Goal: Task Accomplishment & Management: Manage account settings

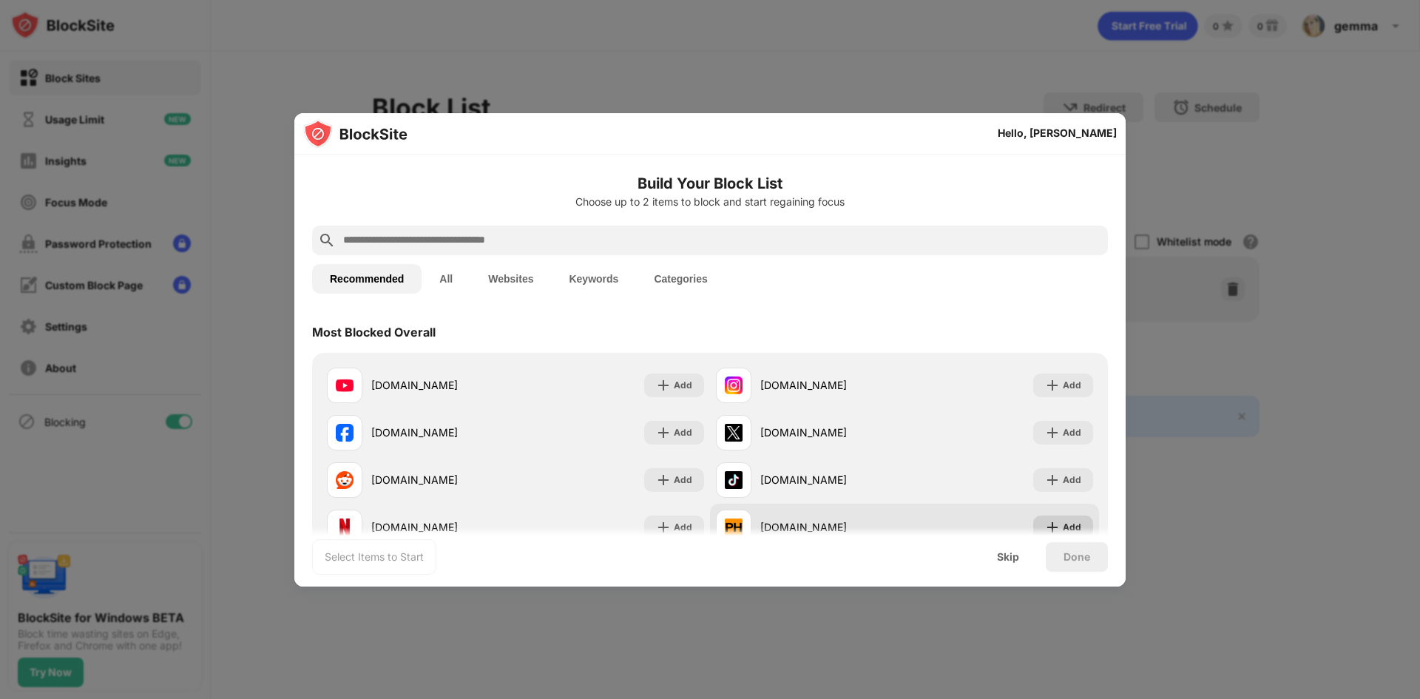
click at [1078, 525] on div "Add" at bounding box center [1072, 527] width 18 height 15
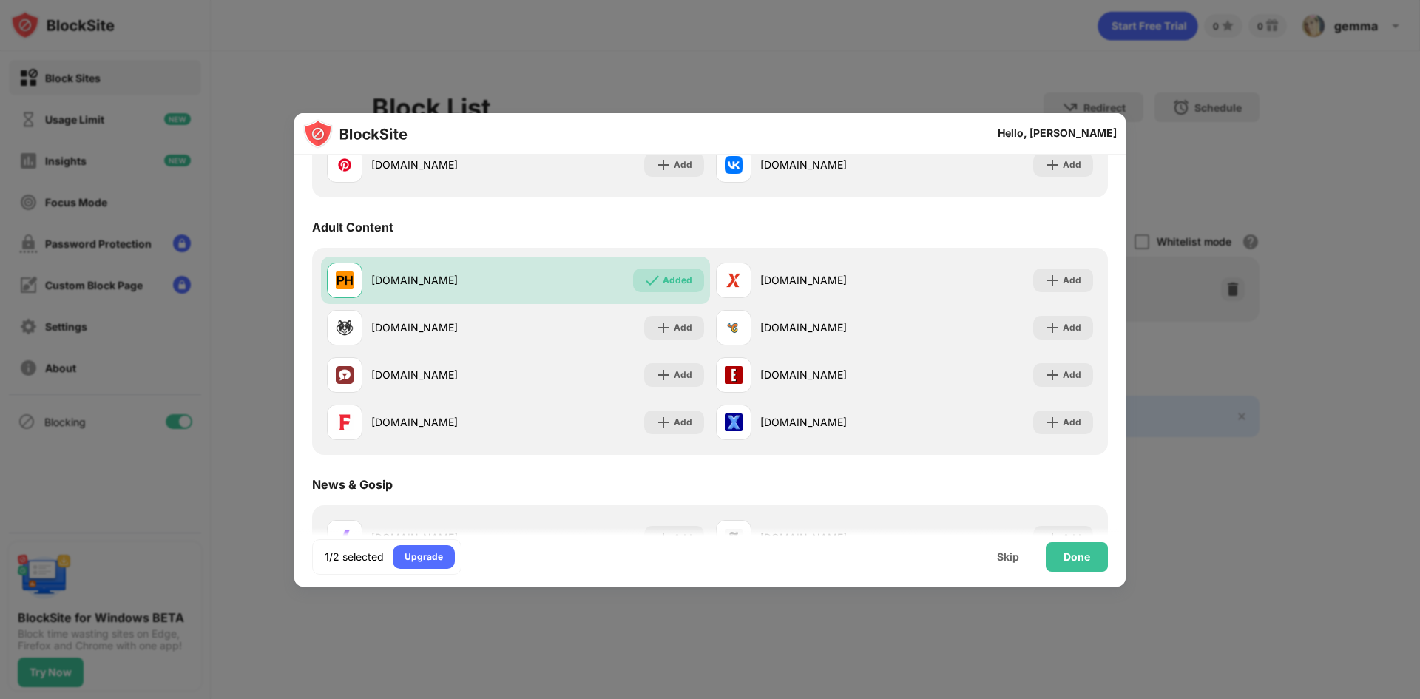
scroll to position [621, 0]
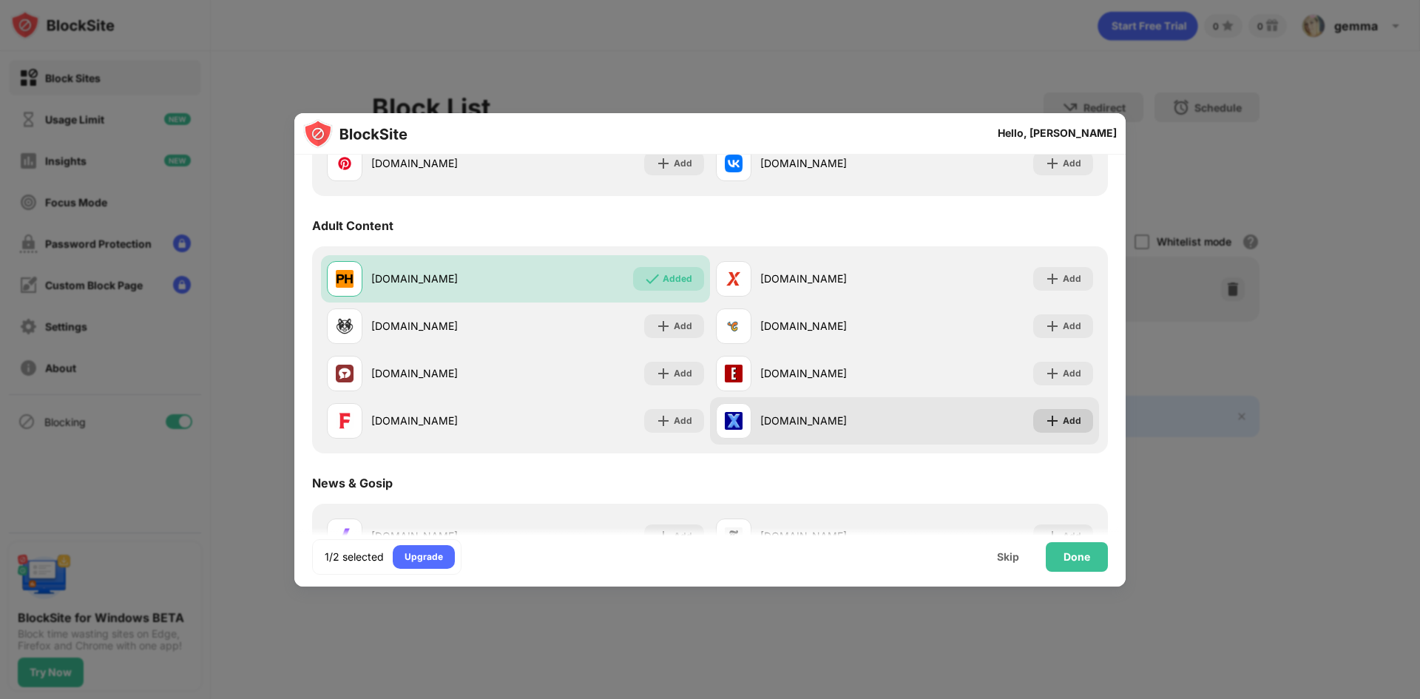
click at [1076, 428] on div "Add" at bounding box center [1063, 421] width 60 height 24
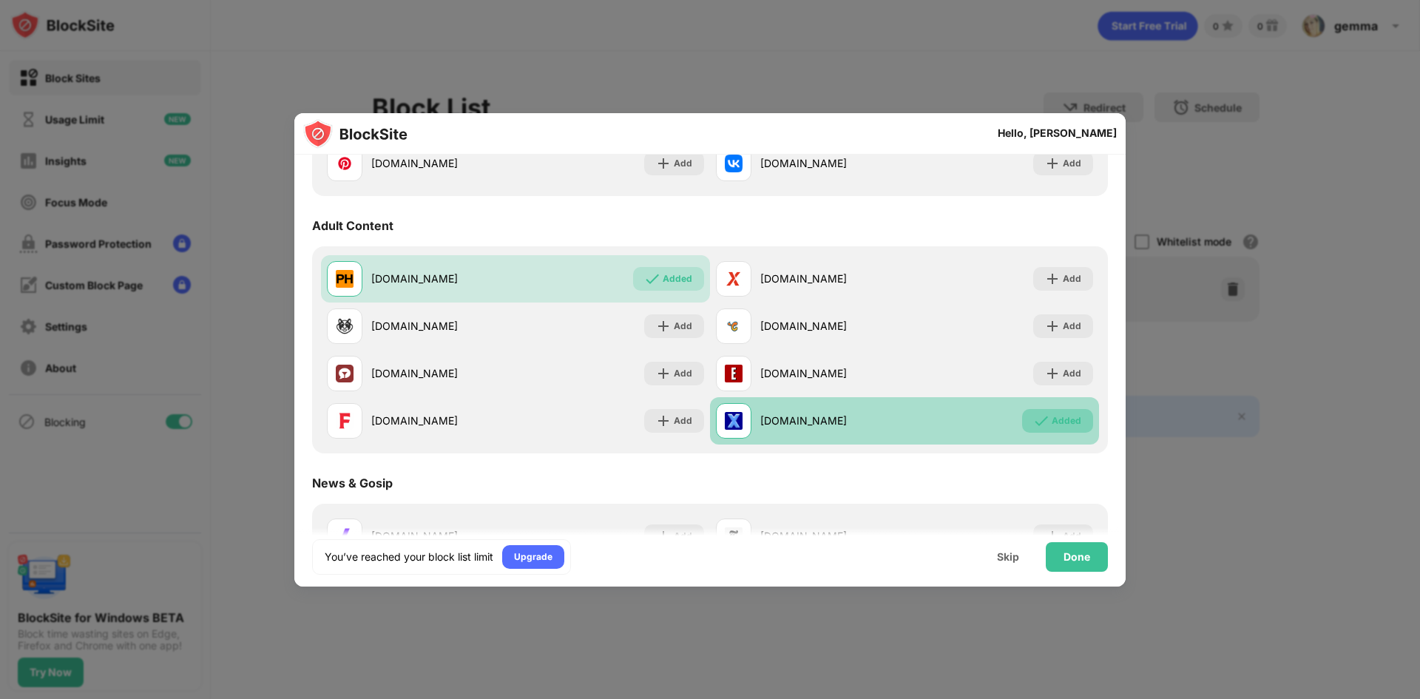
click at [1048, 418] on img at bounding box center [1041, 420] width 15 height 15
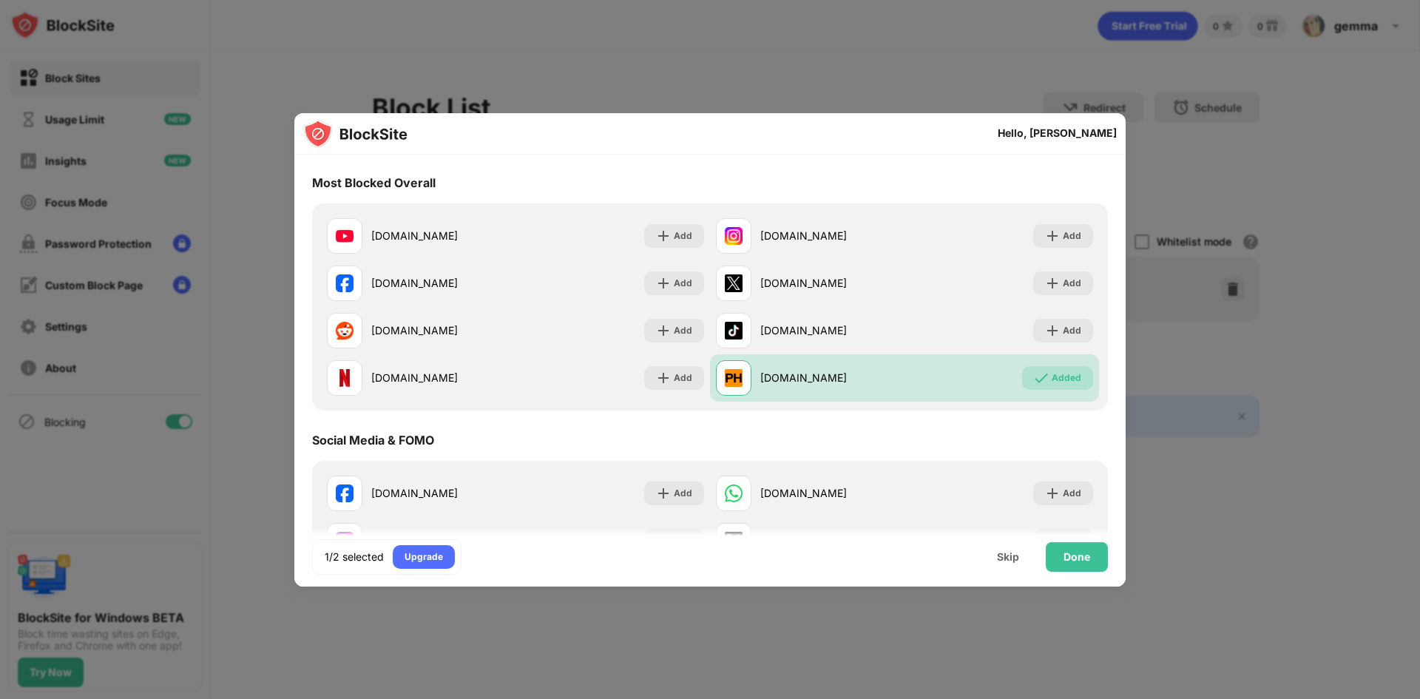
scroll to position [148, 0]
click at [668, 238] on img at bounding box center [663, 237] width 15 height 15
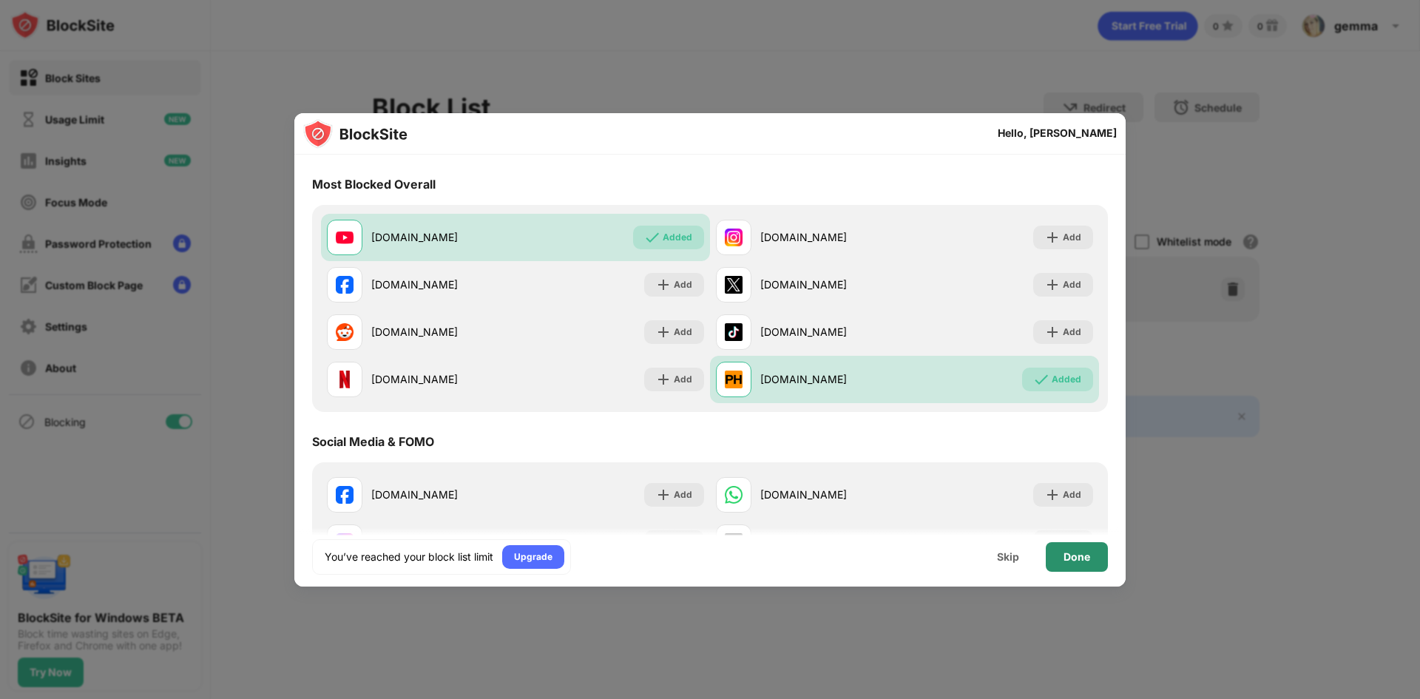
click at [1077, 560] on div "Done" at bounding box center [1076, 557] width 27 height 12
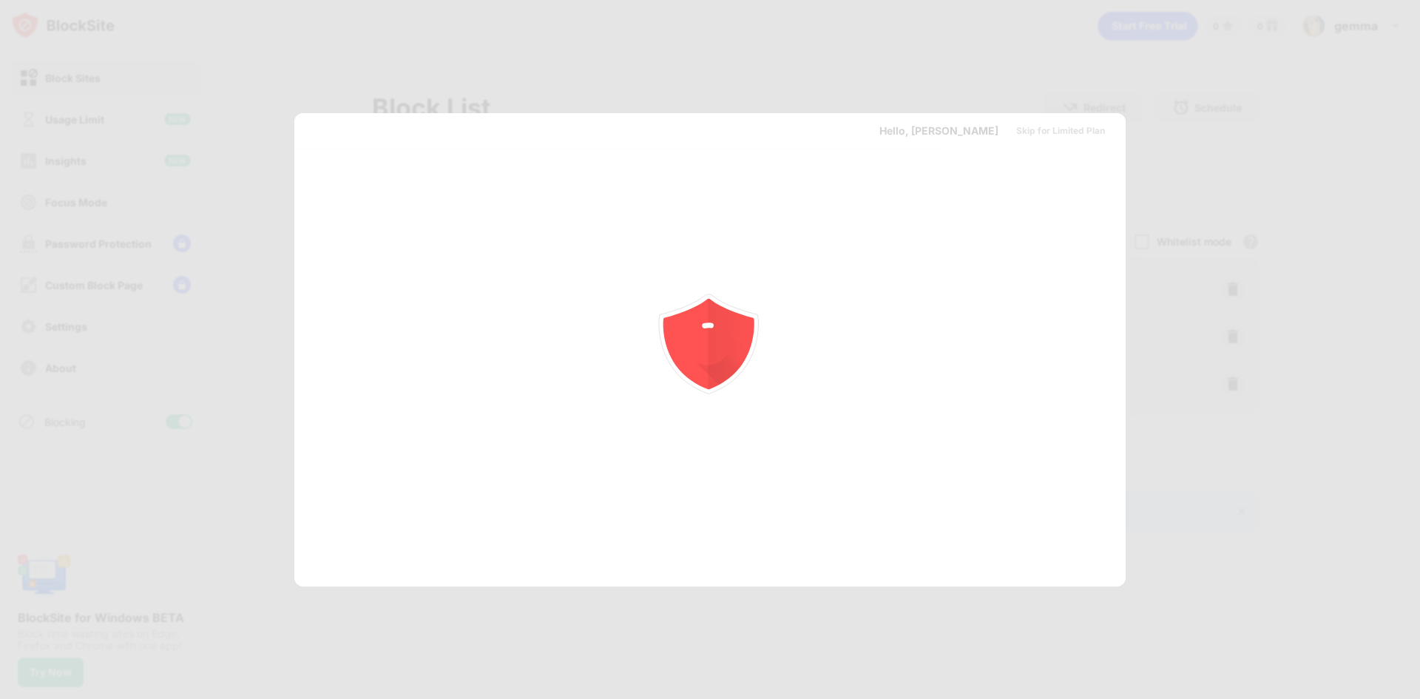
scroll to position [0, 0]
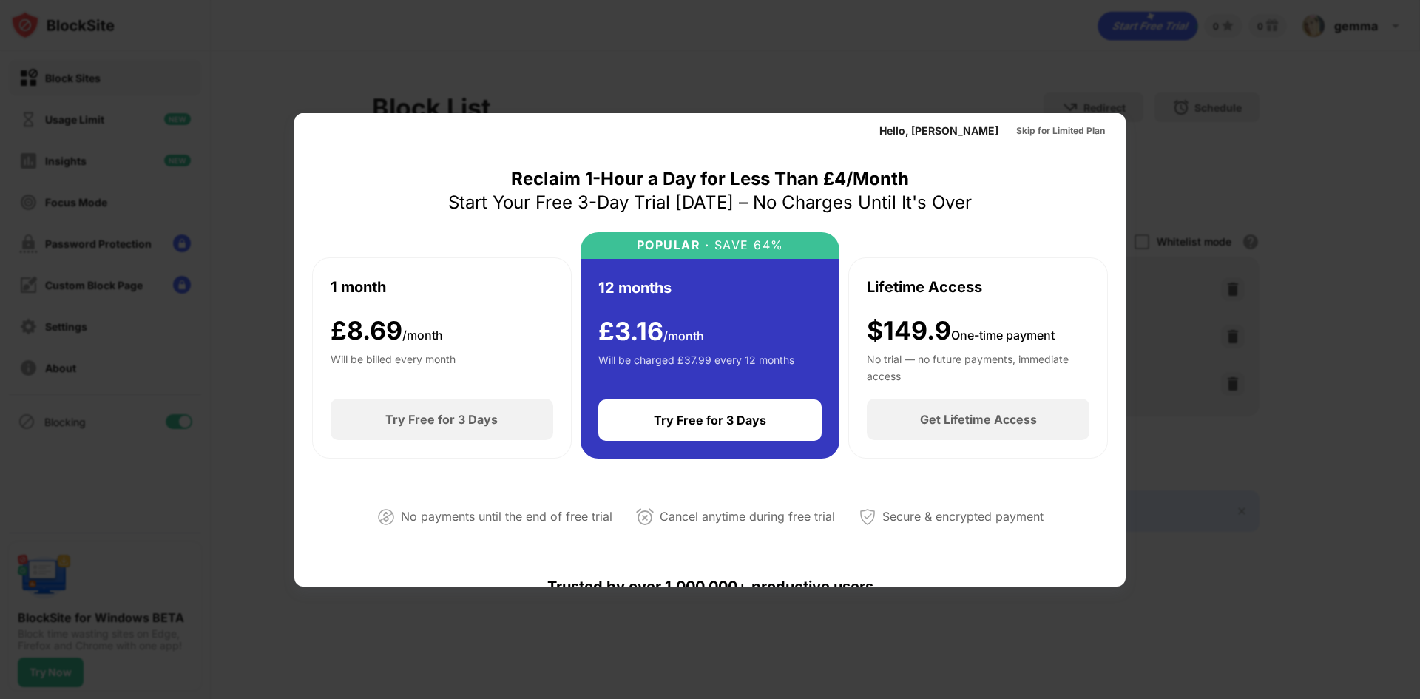
drag, startPoint x: 1118, startPoint y: 234, endPoint x: 1112, endPoint y: 350, distance: 116.2
click at [1083, 129] on div "Skip for Limited Plan" at bounding box center [1060, 130] width 89 height 15
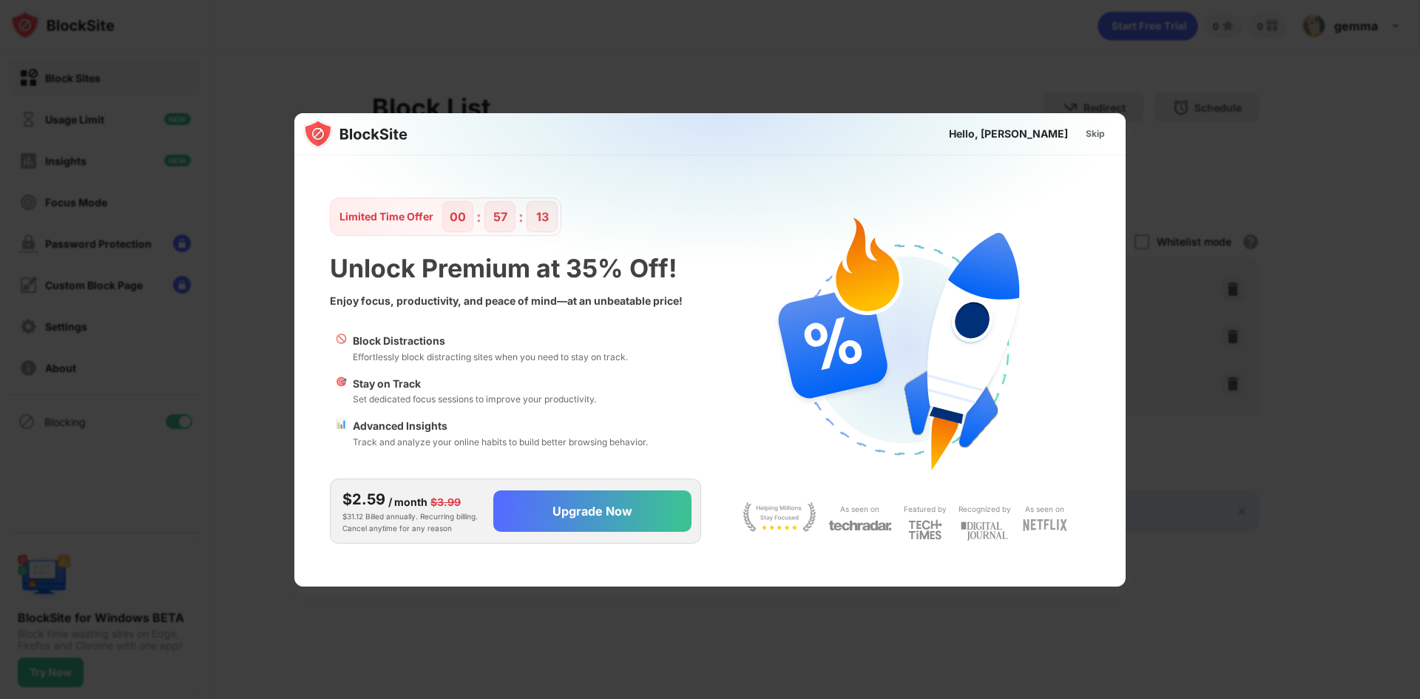
click at [1105, 127] on div "Skip" at bounding box center [1095, 134] width 43 height 24
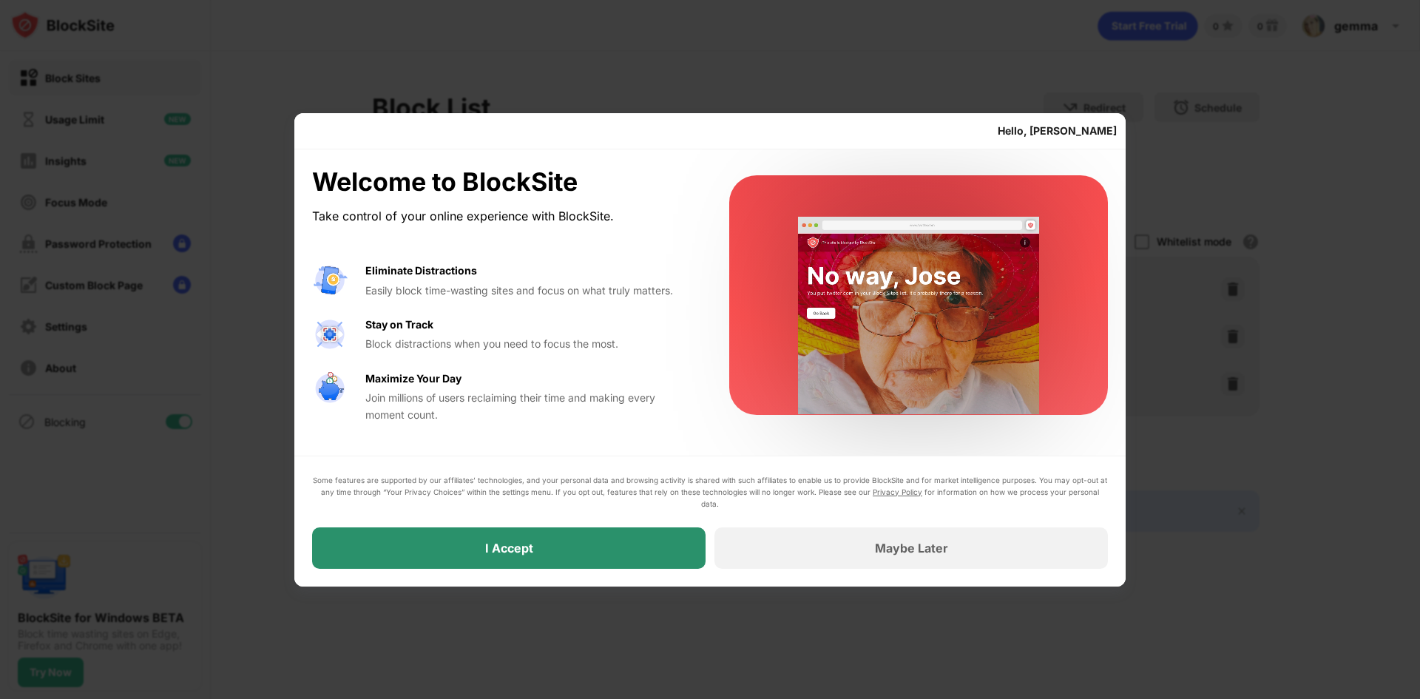
click at [580, 546] on div "I Accept" at bounding box center [508, 547] width 393 height 41
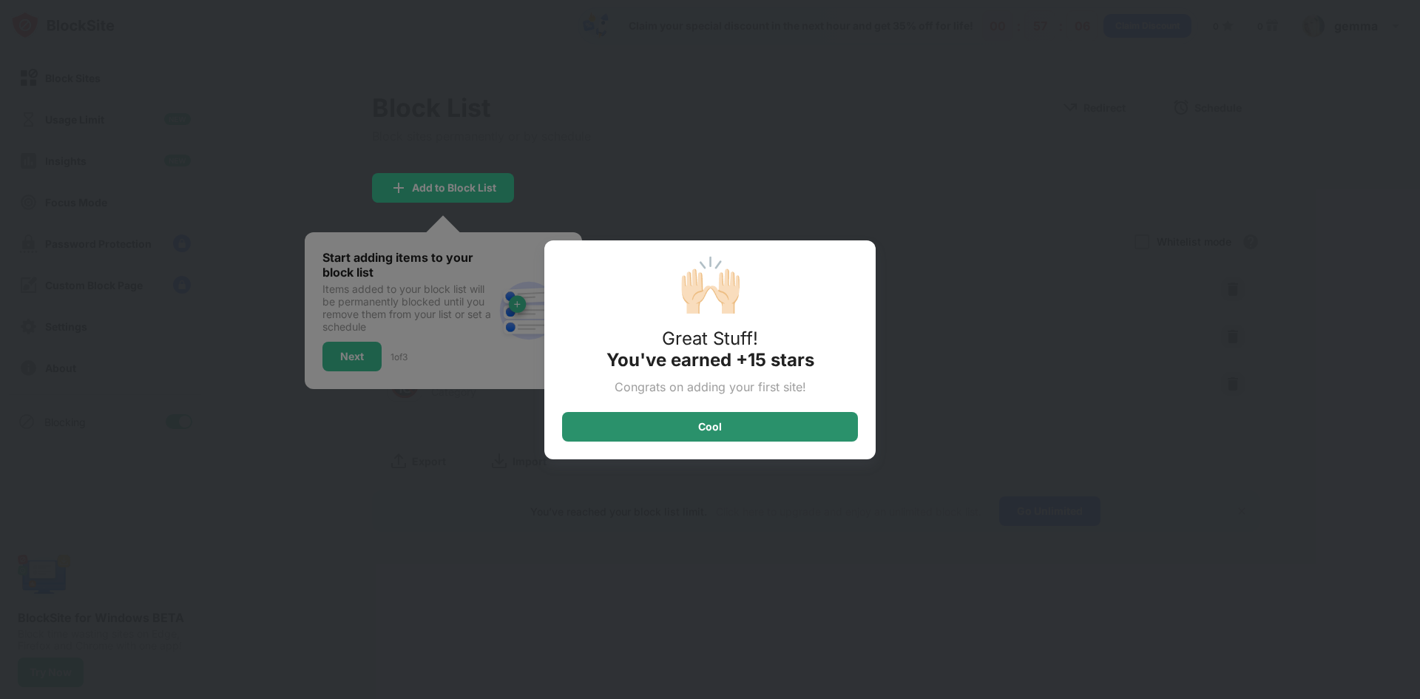
click at [807, 427] on div "Cool" at bounding box center [710, 427] width 296 height 30
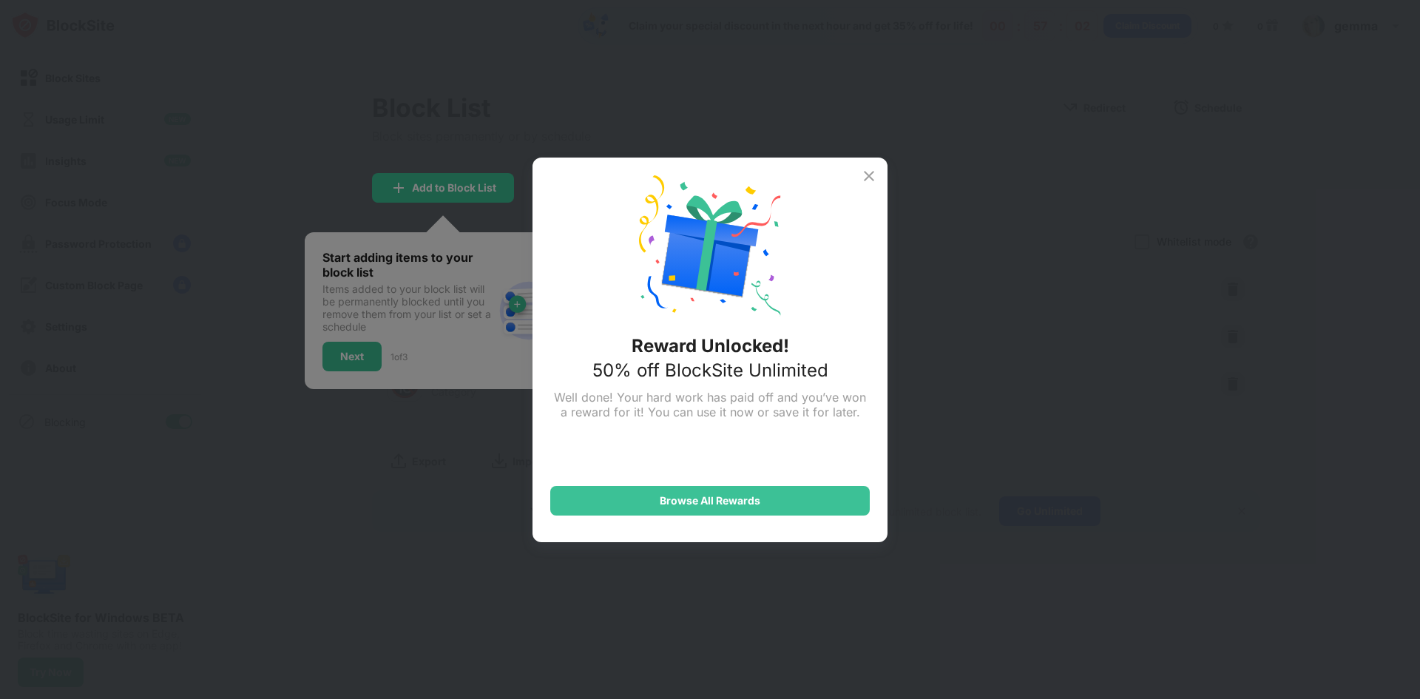
click at [871, 174] on img at bounding box center [869, 176] width 18 height 18
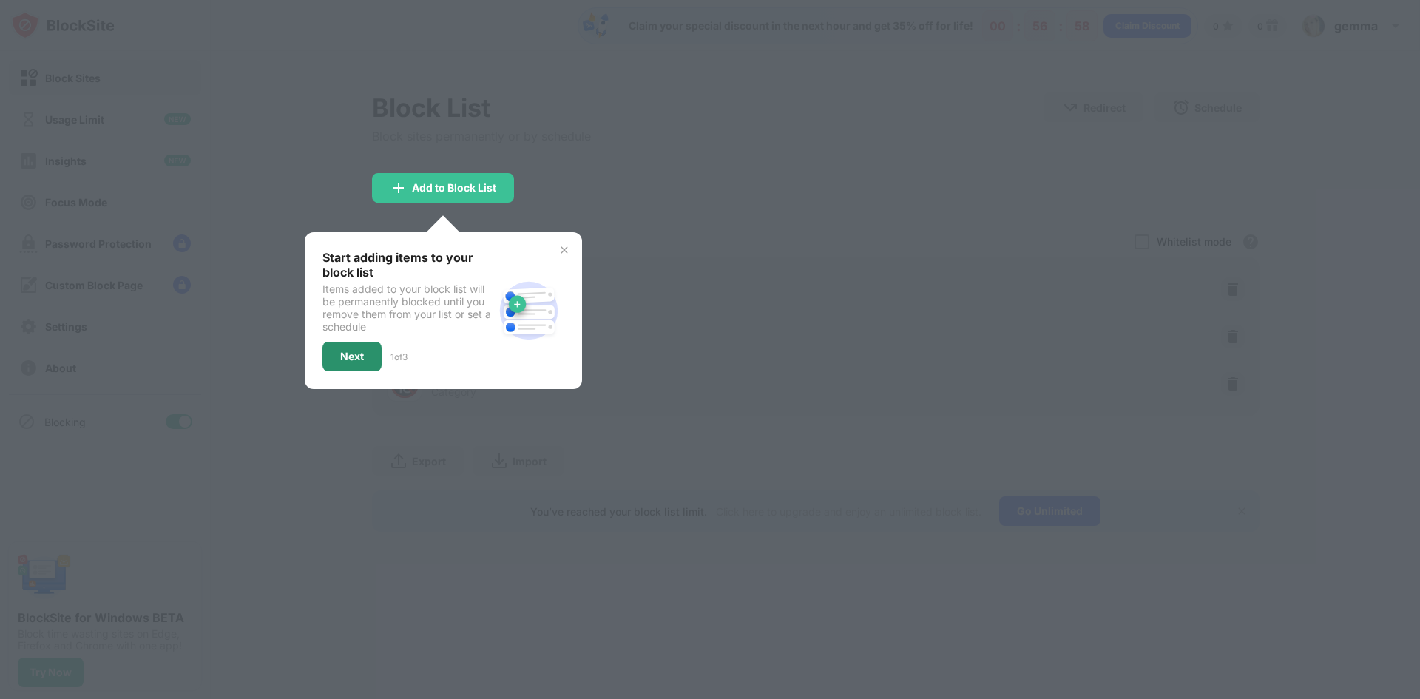
click at [332, 355] on div "Next" at bounding box center [351, 357] width 59 height 30
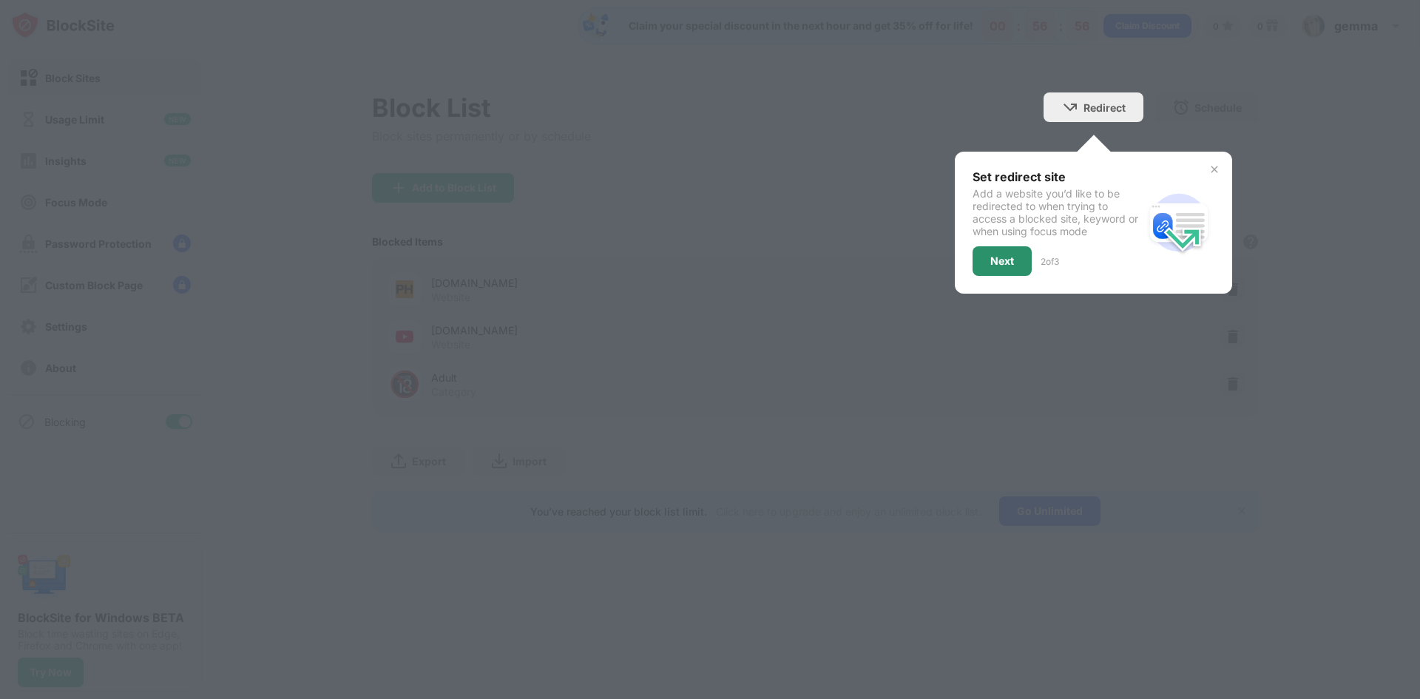
click at [1010, 255] on div "Next" at bounding box center [1002, 261] width 24 height 12
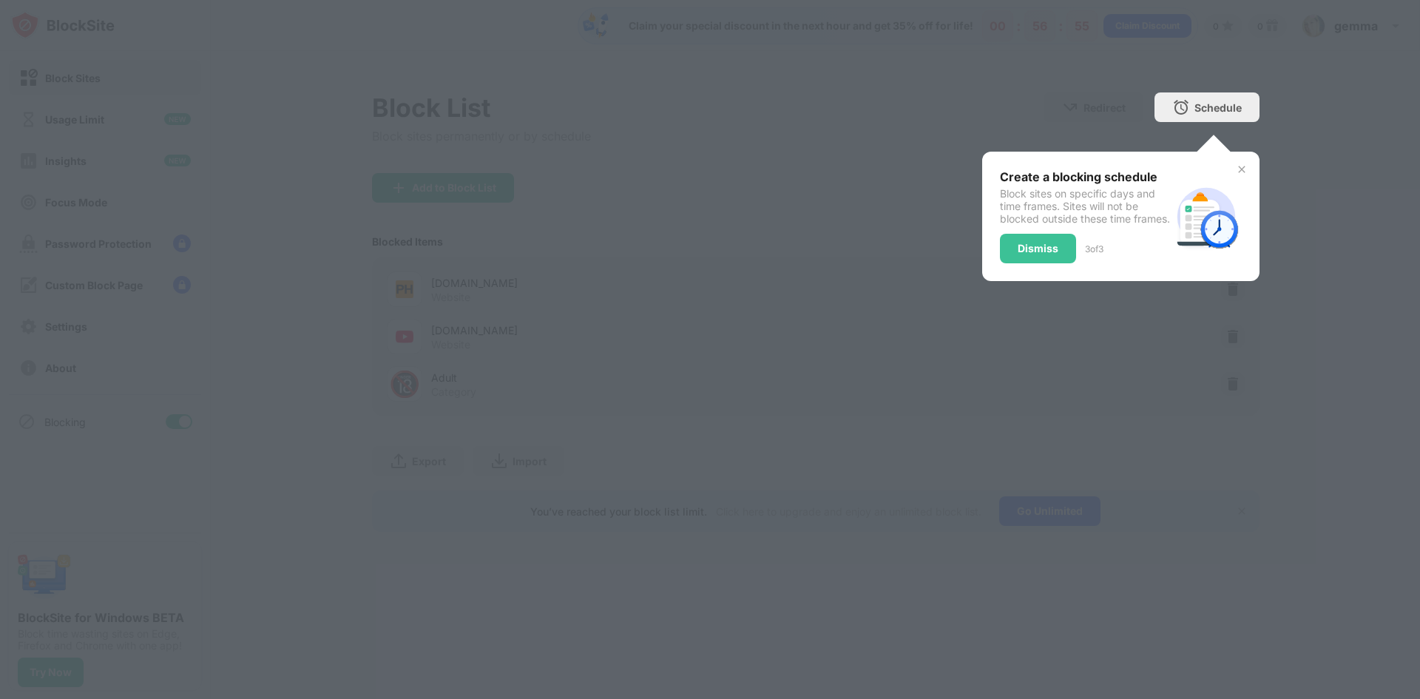
click at [1020, 254] on div "Dismiss" at bounding box center [1037, 249] width 41 height 12
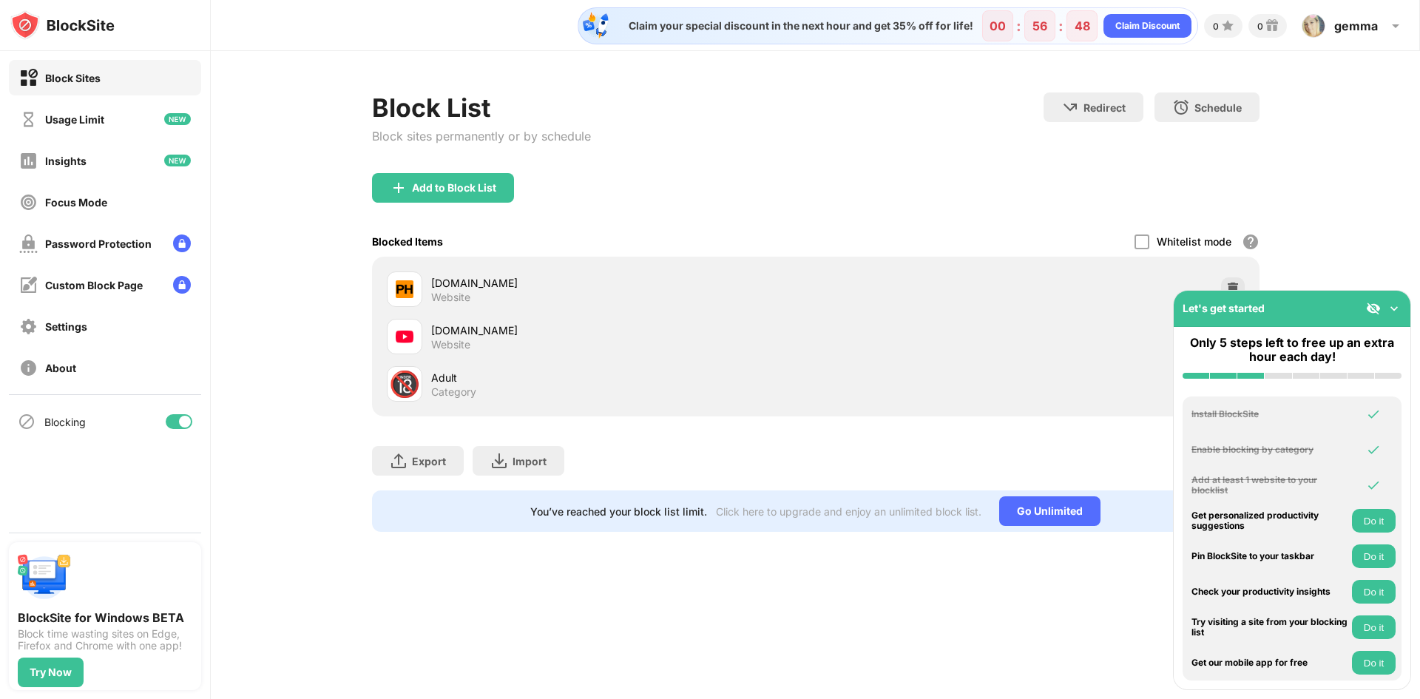
click at [1393, 308] on img at bounding box center [1393, 308] width 15 height 15
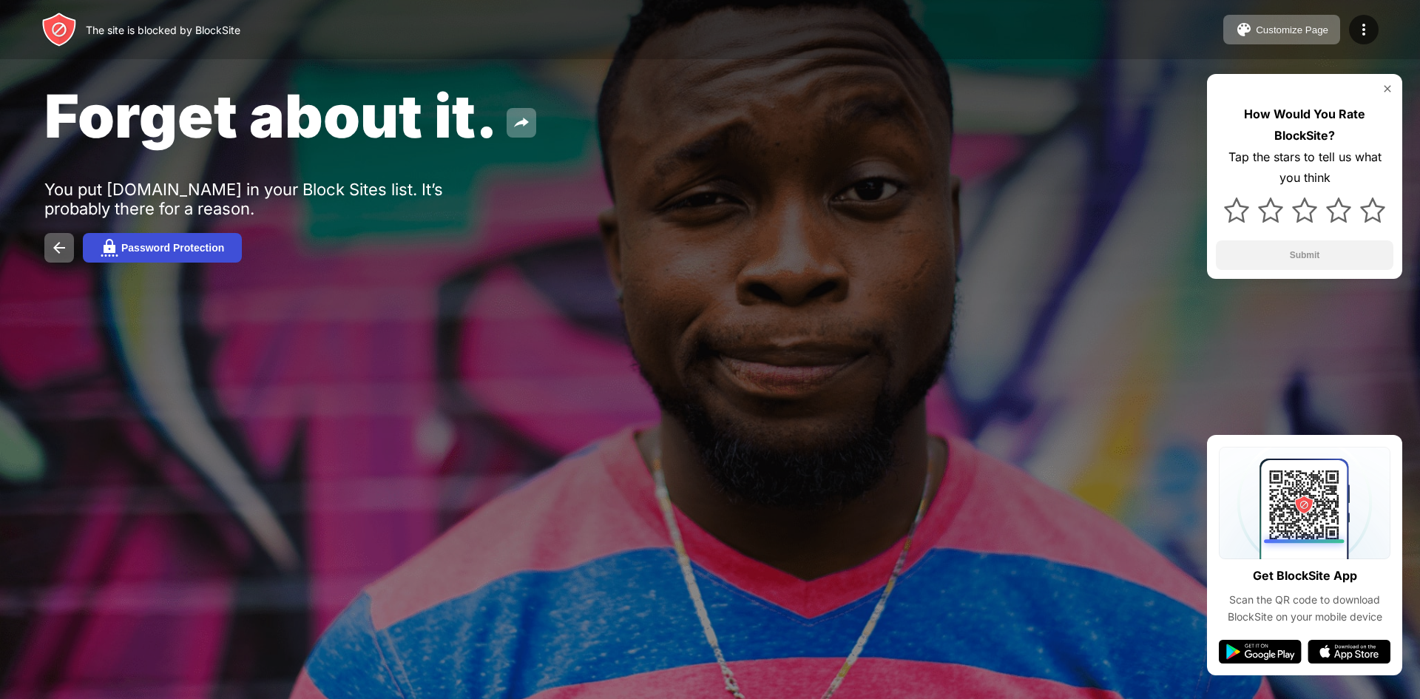
click at [208, 247] on div "Password Protection" at bounding box center [172, 248] width 103 height 12
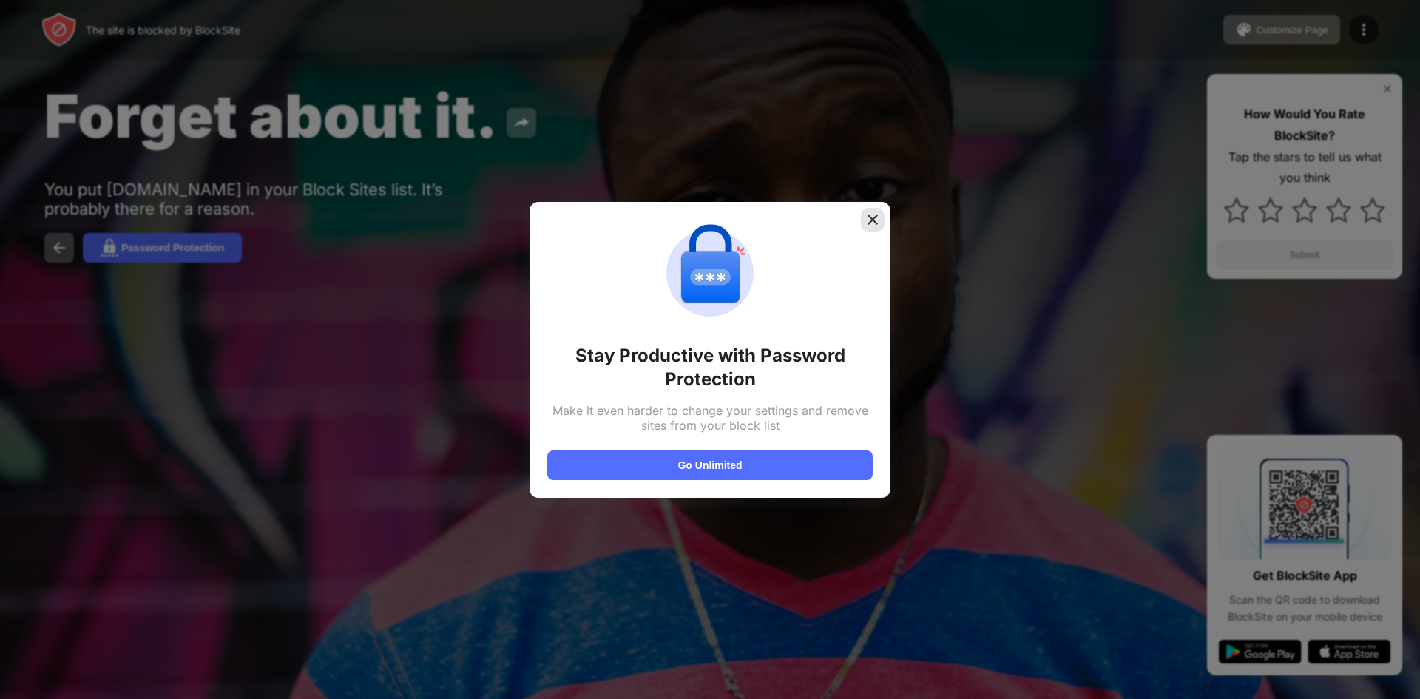
click at [875, 220] on img at bounding box center [872, 219] width 15 height 15
